Goal: Task Accomplishment & Management: Complete application form

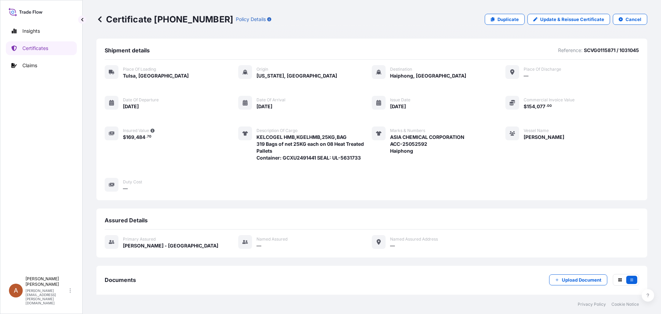
scroll to position [78, 0]
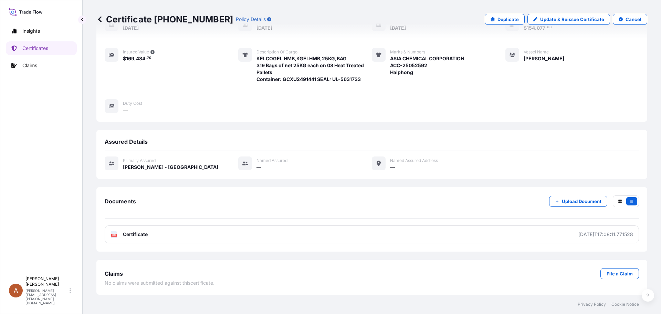
click at [101, 18] on icon at bounding box center [99, 19] width 3 height 6
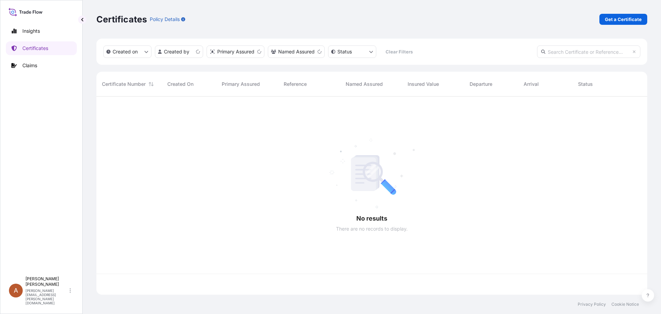
scroll to position [197, 546]
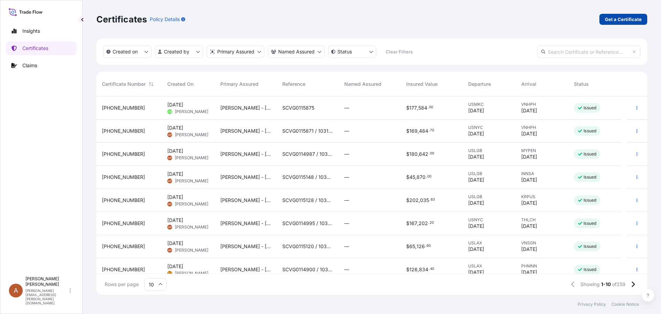
click at [614, 18] on p "Get a Certificate" at bounding box center [623, 19] width 37 height 7
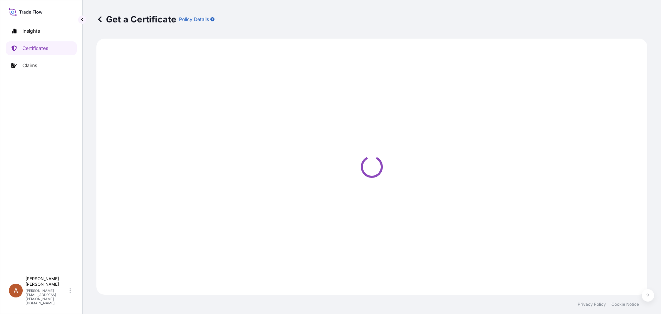
select select "Sea"
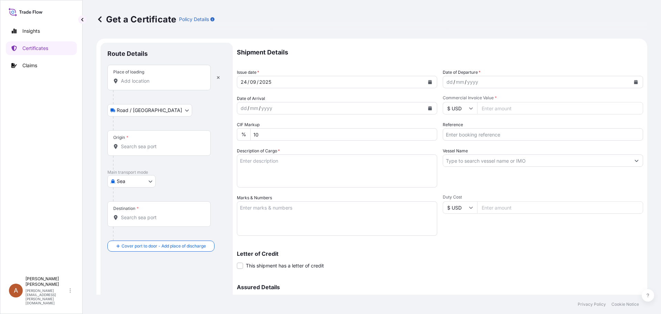
click at [131, 80] on input "Place of loading" at bounding box center [161, 80] width 81 height 7
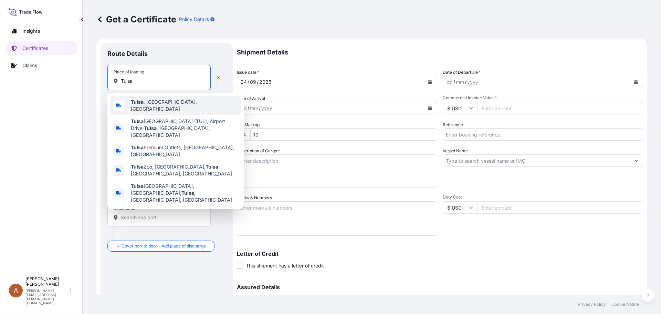
click at [144, 99] on div "[GEOGRAPHIC_DATA] , [GEOGRAPHIC_DATA], [GEOGRAPHIC_DATA]" at bounding box center [175, 105] width 131 height 19
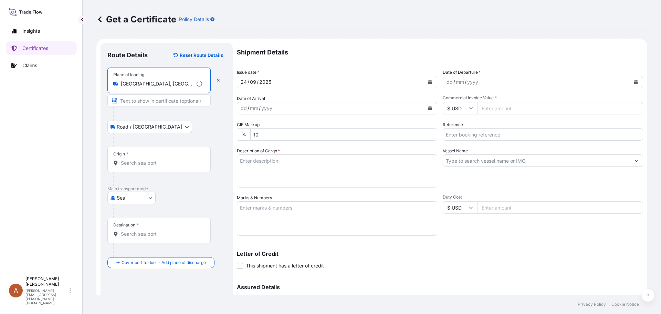
type input "[GEOGRAPHIC_DATA], [GEOGRAPHIC_DATA], [GEOGRAPHIC_DATA]"
click at [130, 162] on input "Origin *" at bounding box center [161, 162] width 81 height 7
click at [125, 162] on input "Origin * Please select an origin" at bounding box center [161, 162] width 81 height 7
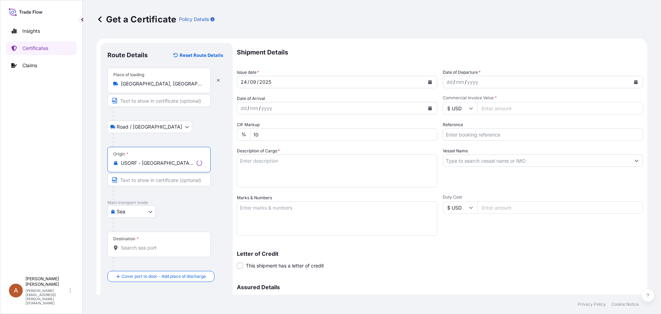
type input "USORF - [GEOGRAPHIC_DATA], [GEOGRAPHIC_DATA]"
click at [127, 245] on input "Destination *" at bounding box center [161, 247] width 81 height 7
click at [129, 247] on input "Destination * Please select a destination" at bounding box center [161, 247] width 81 height 7
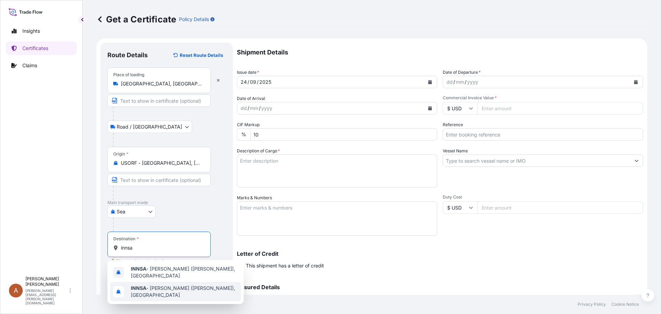
click at [165, 288] on span "INNSA - [GEOGRAPHIC_DATA] ([PERSON_NAME]), [GEOGRAPHIC_DATA]" at bounding box center [184, 291] width 107 height 14
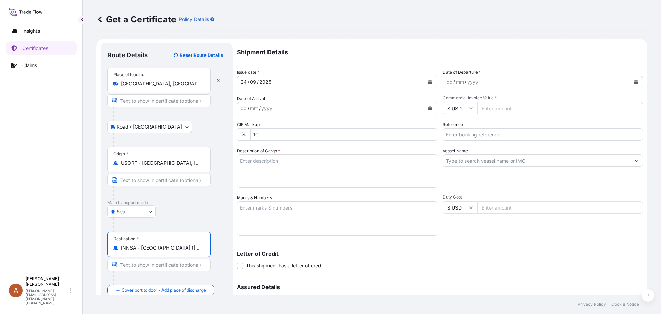
type input "INNSA - [GEOGRAPHIC_DATA] ([PERSON_NAME]), [GEOGRAPHIC_DATA]"
click at [446, 83] on div "dd" at bounding box center [450, 82] width 8 height 8
click at [633, 81] on button "Calendar" at bounding box center [635, 81] width 11 height 11
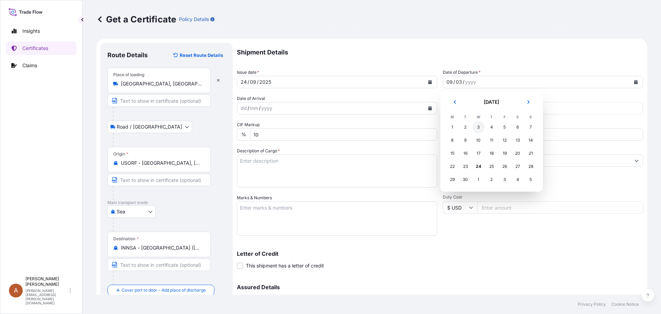
click at [477, 128] on div "3" at bounding box center [478, 127] width 12 height 12
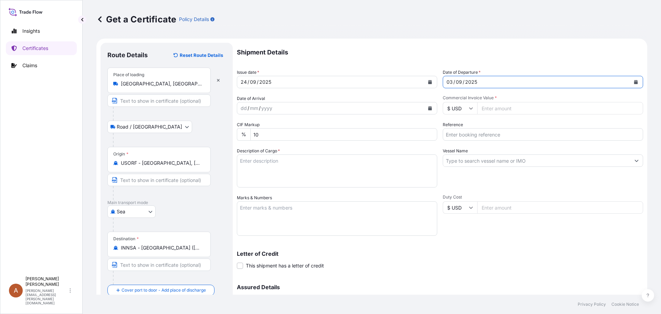
click at [240, 108] on div "dd / mm / yyyy" at bounding box center [330, 108] width 187 height 12
click at [479, 107] on input "Commercial Invoice Value *" at bounding box center [560, 108] width 166 height 12
type input "168609.45"
type input "SCVG0115685 / 1033137"
click at [279, 161] on textarea "Description of Cargo *" at bounding box center [337, 170] width 200 height 33
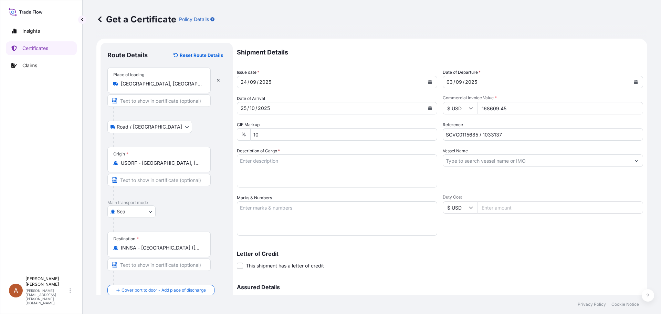
click at [272, 163] on textarea "Description of Cargo *" at bounding box center [337, 170] width 200 height 33
paste textarea "KELTROL CG,25KG,BAG GELZAN CM,25KG,DRUM KELCOGEL CGHA,25KG KELZAN AR,ZNAR,25KG …"
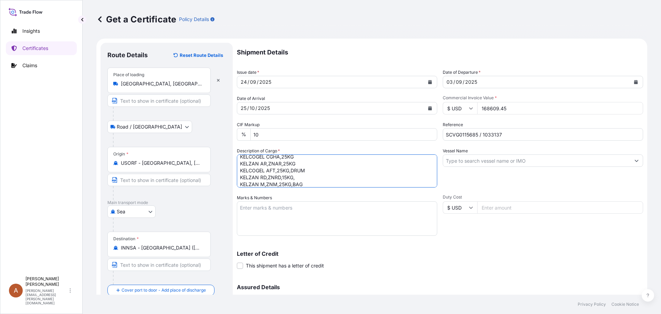
scroll to position [25, 0]
click at [242, 183] on textarea "KELTROL CG,25KG,BAG GELZAN CM,25KG,DRUM KELCOGEL CGHA,25KG KELZAN AR,ZNAR,25KG …" at bounding box center [337, 170] width 200 height 33
paste textarea "48 Drums of 25kgs net, 168 Bags of 25kgs net, and 7 Bags of 15kgs net on 8 heat…"
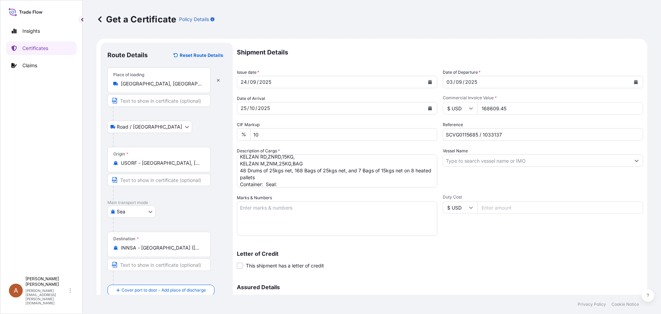
click at [265, 183] on textarea "KELTROL CG,25KG,BAG GELZAN CM,25KG,DRUM KELCOGEL CGHA,25KG KELZAN AR,ZNAR,25KG …" at bounding box center [337, 170] width 200 height 33
click at [317, 181] on textarea "KELTROL CG,25KG,BAG GELZAN CM,25KG,DRUM KELCOGEL CGHA,25KG KELZAN AR,ZNAR,25KG …" at bounding box center [337, 170] width 200 height 33
type textarea "KELTROL CG,25KG,BAG GELZAN CM,25KG,DRUM KELCOGEL CGHA,25KG KELZAN AR,ZNAR,25KG …"
click at [307, 208] on textarea "Marks & Numbers" at bounding box center [337, 218] width 200 height 34
click at [254, 216] on textarea "Marks & Numbers" at bounding box center [337, 218] width 200 height 34
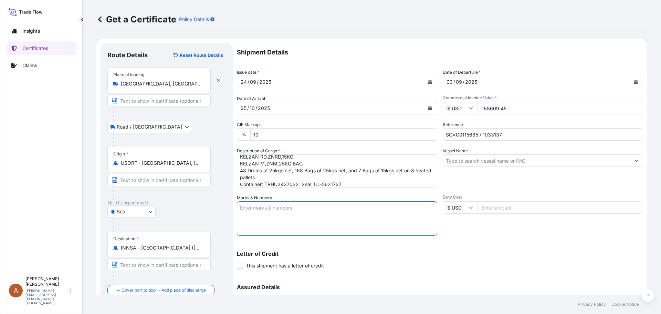
paste textarea "[PERSON_NAME] AND [PERSON_NAME]/B/CPK/027/2025-26 [GEOGRAPHIC_DATA]"
type textarea "[PERSON_NAME] AND [PERSON_NAME]/B/CPK/027/2025-26 [GEOGRAPHIC_DATA]"
click at [471, 161] on input "Vessel Name" at bounding box center [536, 160] width 187 height 12
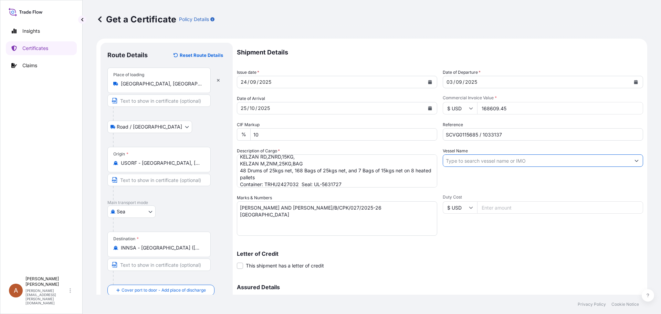
click at [452, 165] on input "Vessel Name" at bounding box center [536, 160] width 187 height 12
click at [450, 162] on input "Vessel Name" at bounding box center [536, 160] width 187 height 12
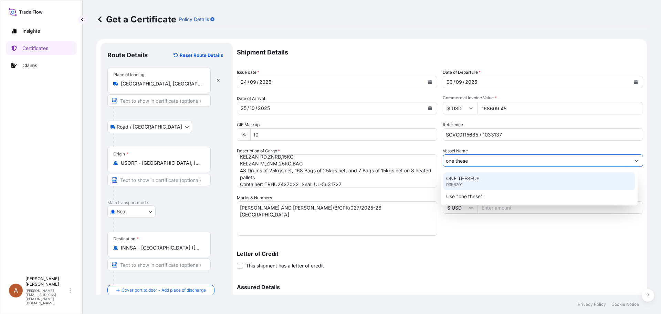
click at [476, 179] on p "ONE THESEUS" at bounding box center [462, 178] width 33 height 7
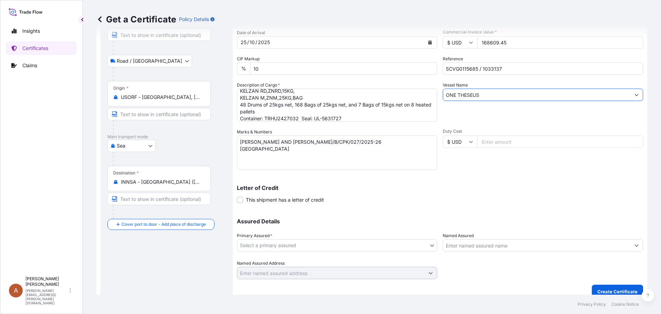
scroll to position [69, 0]
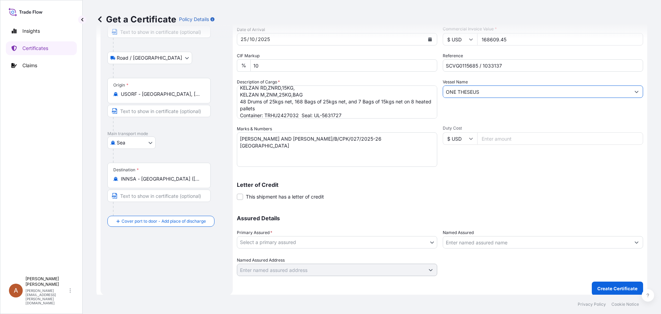
type input "ONE THESEUS"
click at [351, 239] on body "0 options available. 1 option available. 2 options available. 1 option availabl…" at bounding box center [330, 157] width 661 height 314
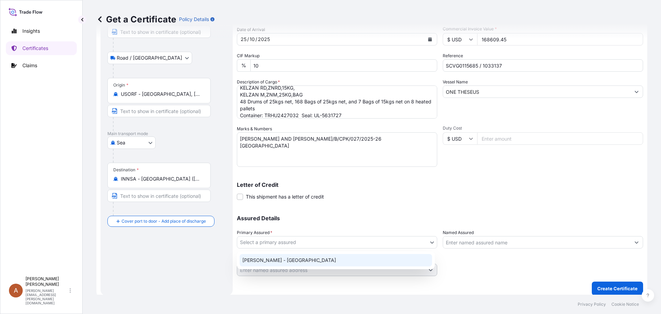
click at [254, 259] on div "[PERSON_NAME] - [GEOGRAPHIC_DATA]" at bounding box center [336, 260] width 192 height 12
select select "31650"
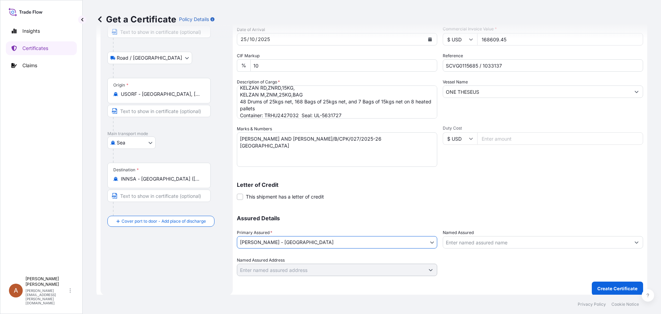
click at [617, 290] on p "Create Certificate" at bounding box center [617, 288] width 40 height 7
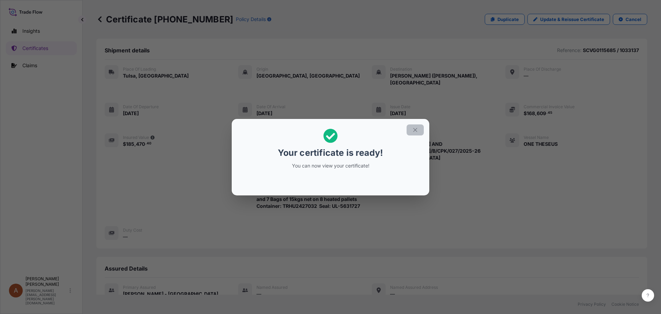
click at [418, 130] on button "button" at bounding box center [415, 129] width 17 height 11
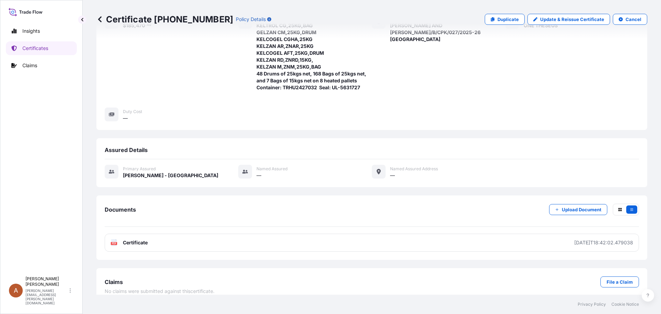
scroll to position [120, 0]
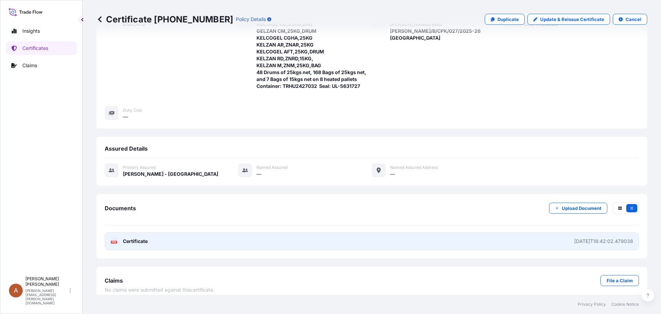
click at [136, 238] on span "Certificate" at bounding box center [135, 241] width 25 height 7
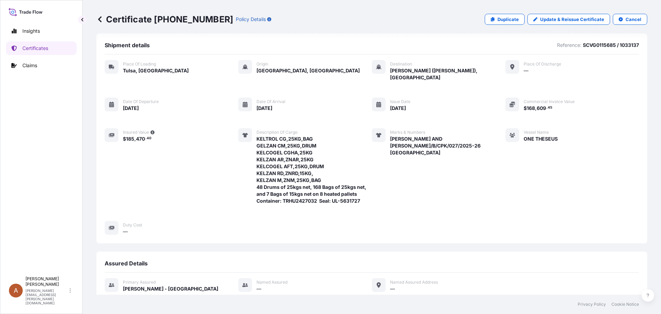
scroll to position [0, 0]
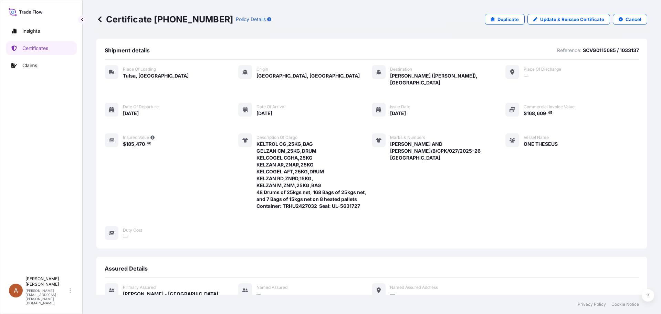
click at [101, 19] on icon at bounding box center [99, 19] width 7 height 7
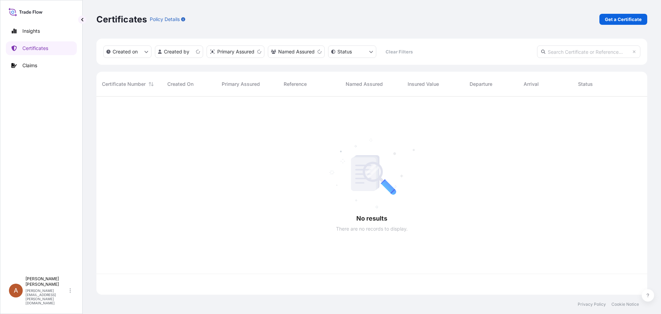
scroll to position [197, 546]
click at [619, 18] on p "Get a Certificate" at bounding box center [623, 19] width 37 height 7
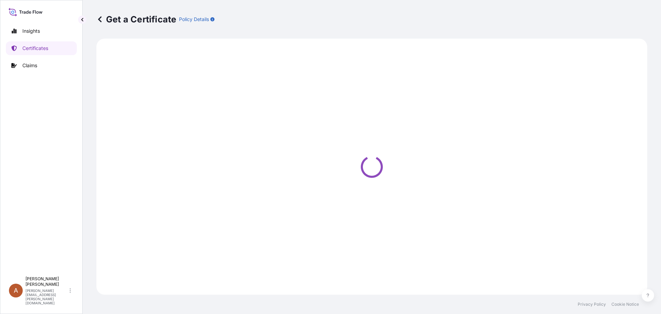
select select "Road / [GEOGRAPHIC_DATA]"
select select "Sea"
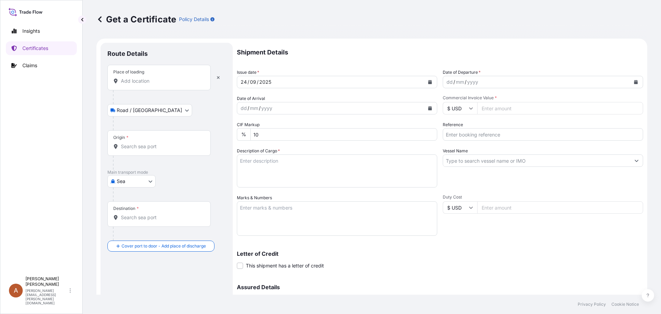
click at [138, 83] on input "Place of loading" at bounding box center [161, 80] width 81 height 7
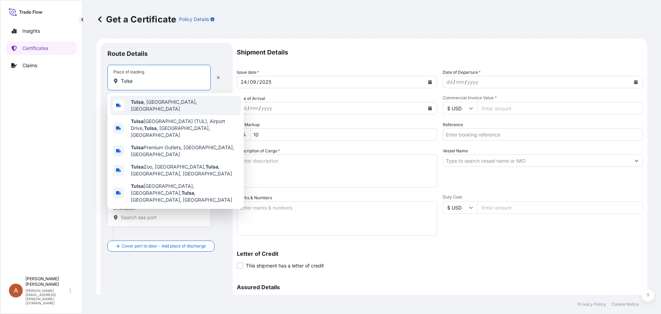
click at [140, 103] on b "Tulsa" at bounding box center [137, 102] width 13 height 6
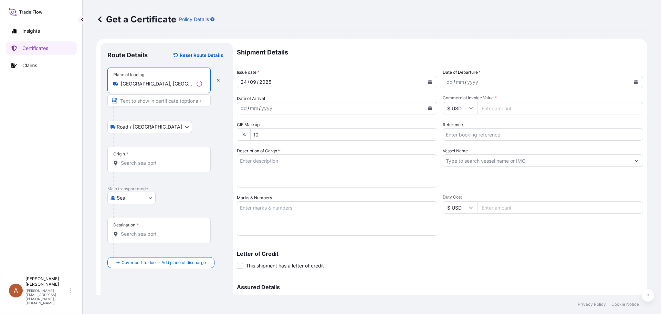
type input "[GEOGRAPHIC_DATA], [GEOGRAPHIC_DATA], [GEOGRAPHIC_DATA]"
click at [134, 159] on input "Origin *" at bounding box center [161, 162] width 81 height 7
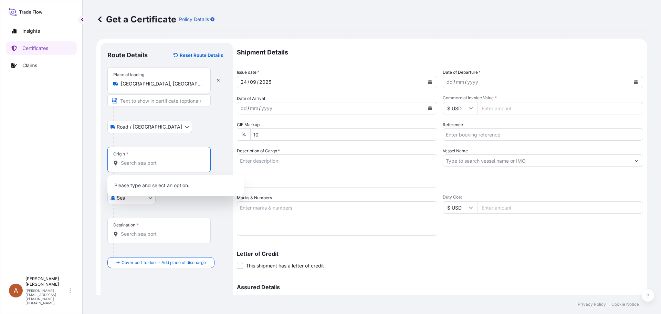
type input "H"
click at [124, 164] on input "Origin * Please select an origin" at bounding box center [161, 162] width 81 height 7
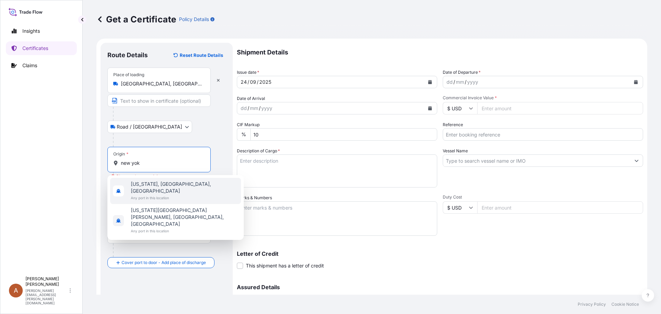
click at [146, 181] on span "[US_STATE], [GEOGRAPHIC_DATA], [GEOGRAPHIC_DATA]" at bounding box center [184, 187] width 107 height 14
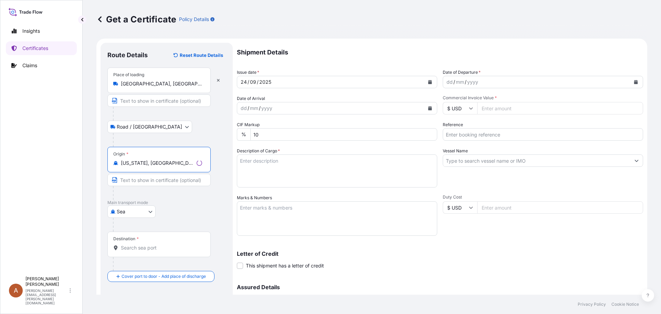
type input "[US_STATE], [GEOGRAPHIC_DATA], [GEOGRAPHIC_DATA]"
click at [129, 250] on input "Destination *" at bounding box center [161, 247] width 81 height 7
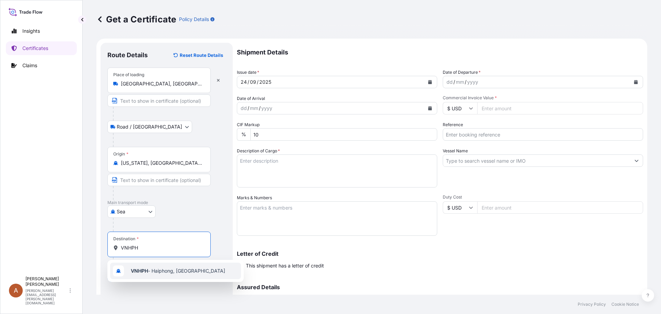
click at [144, 268] on b "VNHPH" at bounding box center [139, 270] width 17 height 6
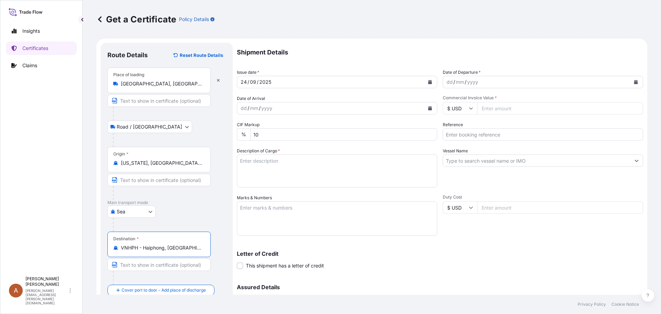
type input "VNHPH - Haiphong, [GEOGRAPHIC_DATA]"
click at [446, 84] on div "dd" at bounding box center [450, 82] width 8 height 8
click at [446, 80] on div "dd" at bounding box center [450, 82] width 8 height 8
click at [244, 105] on div "dd" at bounding box center [244, 108] width 8 height 8
type input "154077.00"
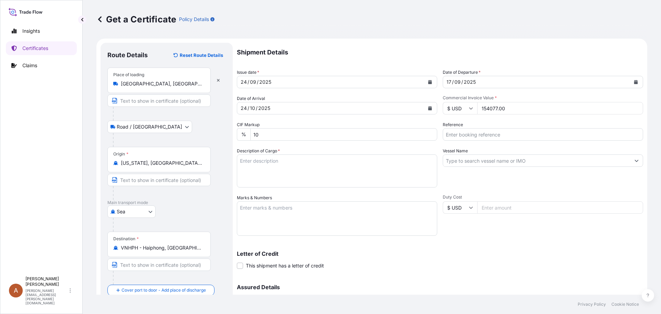
click at [449, 133] on input "Reference" at bounding box center [543, 134] width 200 height 12
type input "SCVG0115237 / 1031044"
click at [296, 155] on textarea "Description of Cargo *" at bounding box center [337, 170] width 200 height 33
click at [255, 158] on textarea "Description of Cargo *" at bounding box center [337, 170] width 200 height 33
paste textarea "KELCOGEL HMB,KGELHMB,25KG,BAG"
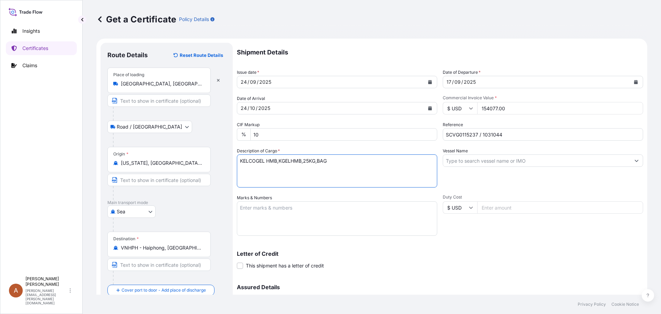
click at [246, 171] on textarea "KELCOGEL HMB,KGELHMB,25KG,BAG" at bounding box center [337, 170] width 200 height 33
paste textarea "319 Bags of net 25KG each on 08 Heat Treated Pallets Vol: 1 x 20’ FCL from [GEO…"
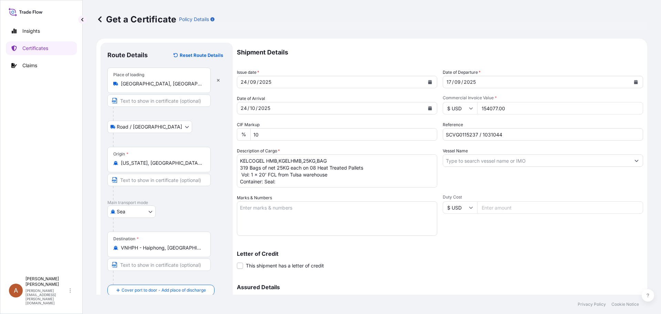
click at [263, 181] on textarea "KELCOGEL HMB,KGELHMB,25KG,BAG 319 Bags of net 25KG each on 08 Heat Treated Pall…" at bounding box center [337, 170] width 200 height 33
click at [316, 181] on textarea "KELCOGEL HMB,KGELHMB,25KG,BAG 319 Bags of net 25KG each on 08 Heat Treated Pall…" at bounding box center [337, 170] width 200 height 33
type textarea "KELCOGEL HMB,KGELHMB,25KG,BAG 319 Bags of net 25KG each on 08 Heat Treated Pall…"
click at [474, 160] on input "Vessel Name" at bounding box center [536, 160] width 187 height 12
click at [469, 156] on input "Vessel Name" at bounding box center [536, 160] width 187 height 12
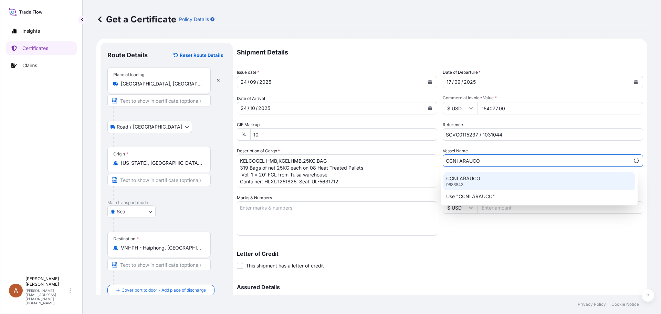
click at [462, 179] on p "CCNI ARAUCO" at bounding box center [463, 178] width 34 height 7
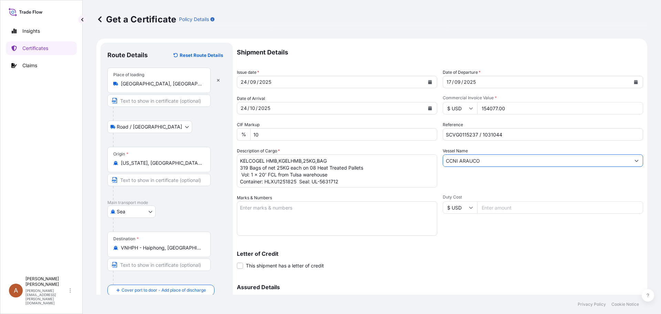
type input "CCNI ARAUCO"
click at [281, 207] on textarea "Marks & Numbers" at bounding box center [337, 218] width 200 height 34
click at [261, 206] on textarea "Marks & Numbers" at bounding box center [337, 218] width 200 height 34
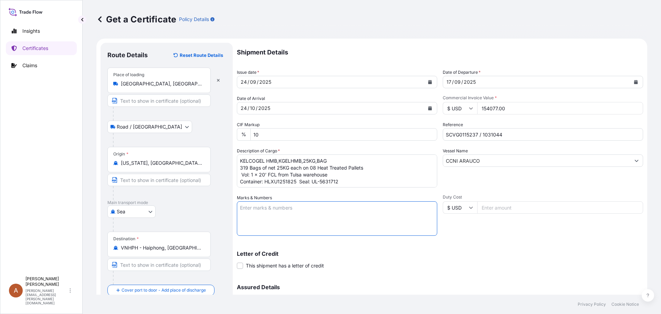
paste textarea "ASIA CHEMICAL CORPORATION ACC-25052591 Haiphong"
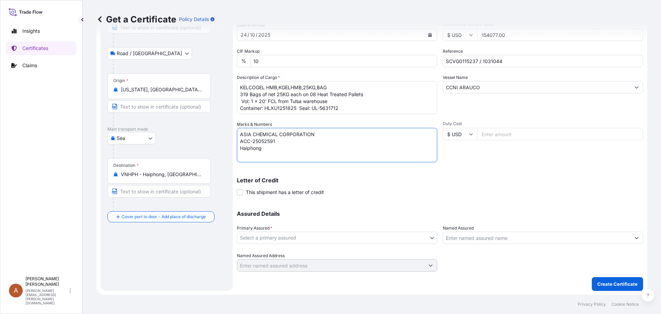
scroll to position [74, 0]
type textarea "ASIA CHEMICAL CORPORATION ACC-25052591 Haiphong"
click at [313, 237] on body "Insights Certificates Claims A Alicia Pye-miller [EMAIL_ADDRESS][PERSON_NAME][D…" at bounding box center [330, 157] width 661 height 314
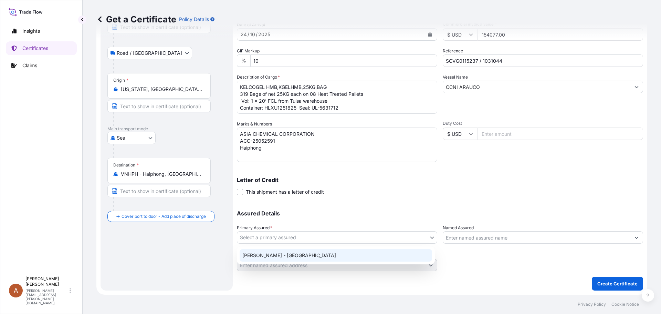
click at [262, 256] on div "[PERSON_NAME] - [GEOGRAPHIC_DATA]" at bounding box center [336, 255] width 192 height 12
select select "31650"
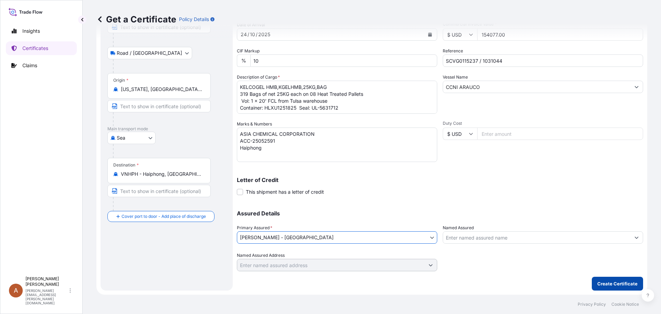
click at [612, 282] on p "Create Certificate" at bounding box center [617, 283] width 40 height 7
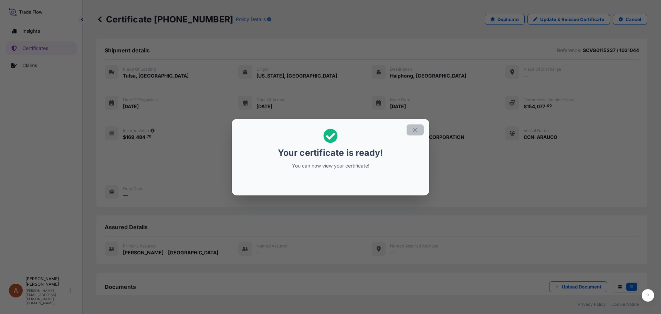
click at [413, 129] on icon "button" at bounding box center [415, 130] width 6 height 6
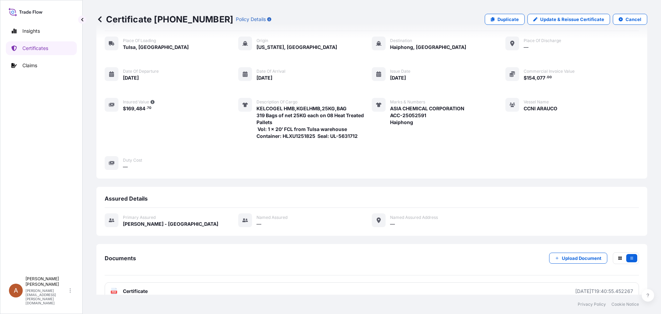
scroll to position [85, 0]
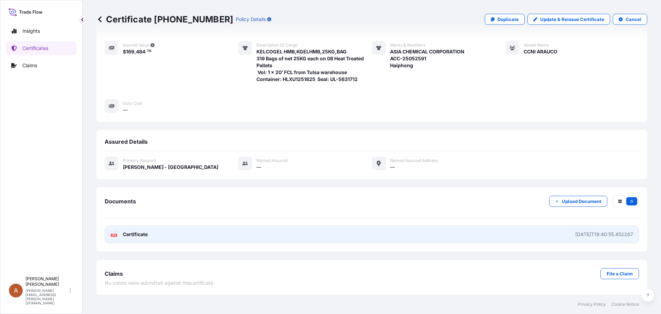
click at [143, 232] on span "Certificate" at bounding box center [135, 234] width 25 height 7
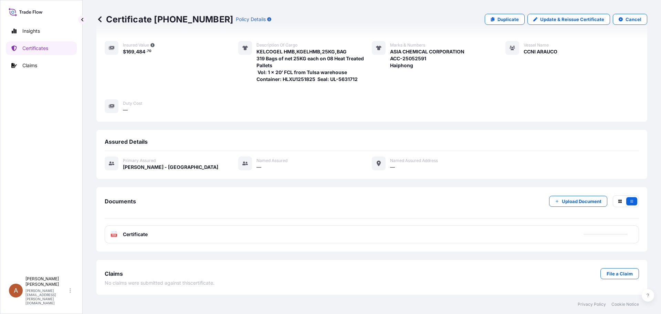
drag, startPoint x: 621, startPoint y: 83, endPoint x: 661, endPoint y: 83, distance: 39.2
click at [661, 83] on div "Certificate [PHONE_NUMBER] Policy Details Duplicate Update & Reissue Certificat…" at bounding box center [372, 147] width 578 height 294
